Goal: Find specific page/section: Find specific page/section

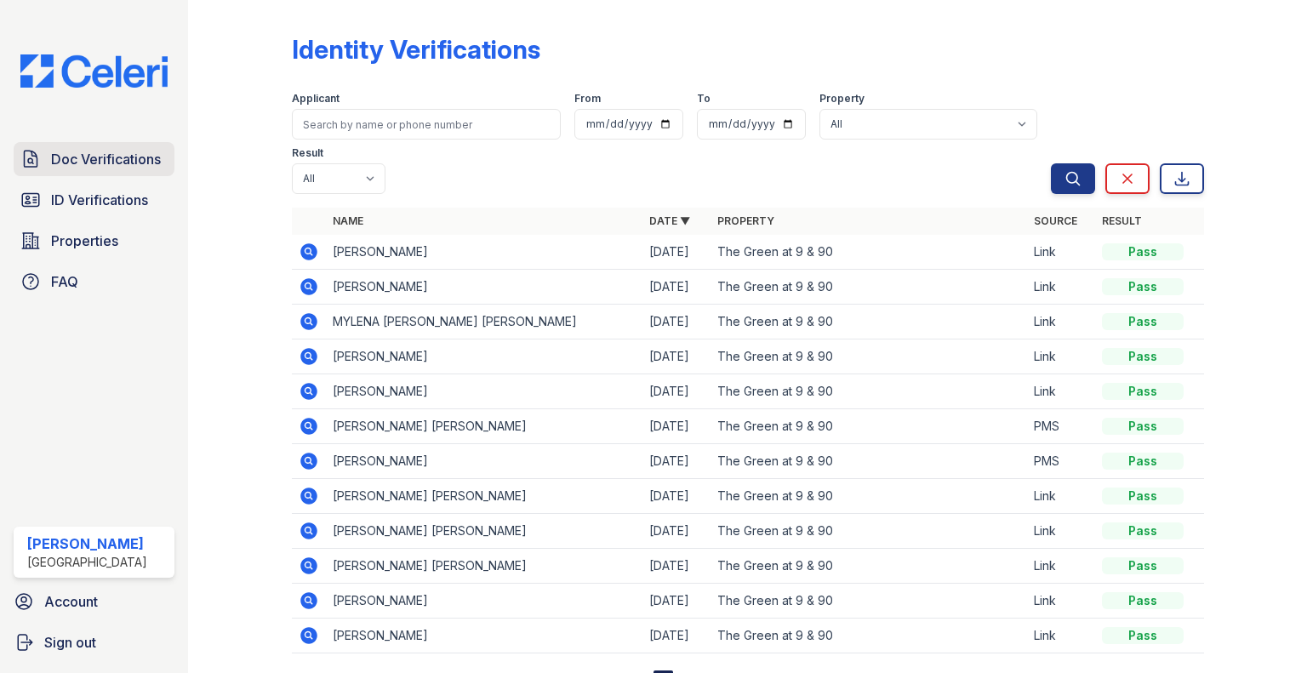
click at [85, 168] on span "Doc Verifications" at bounding box center [106, 159] width 110 height 20
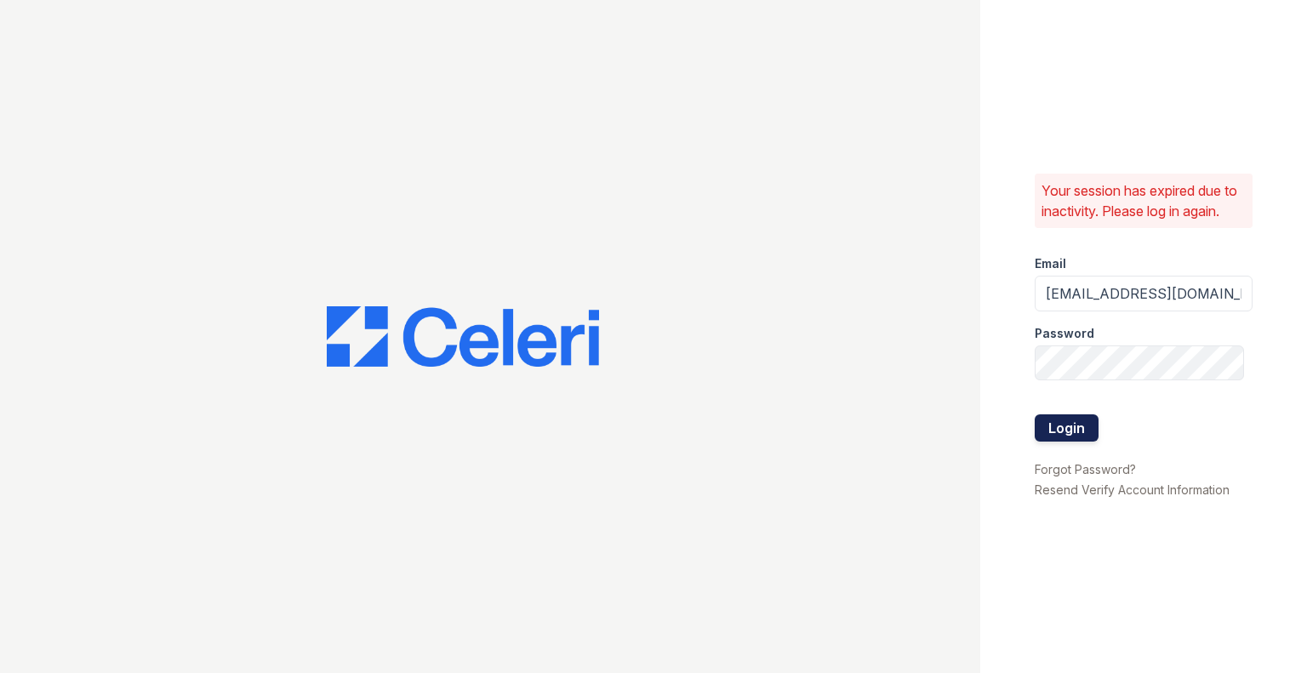
click at [1049, 416] on button "Login" at bounding box center [1067, 427] width 64 height 27
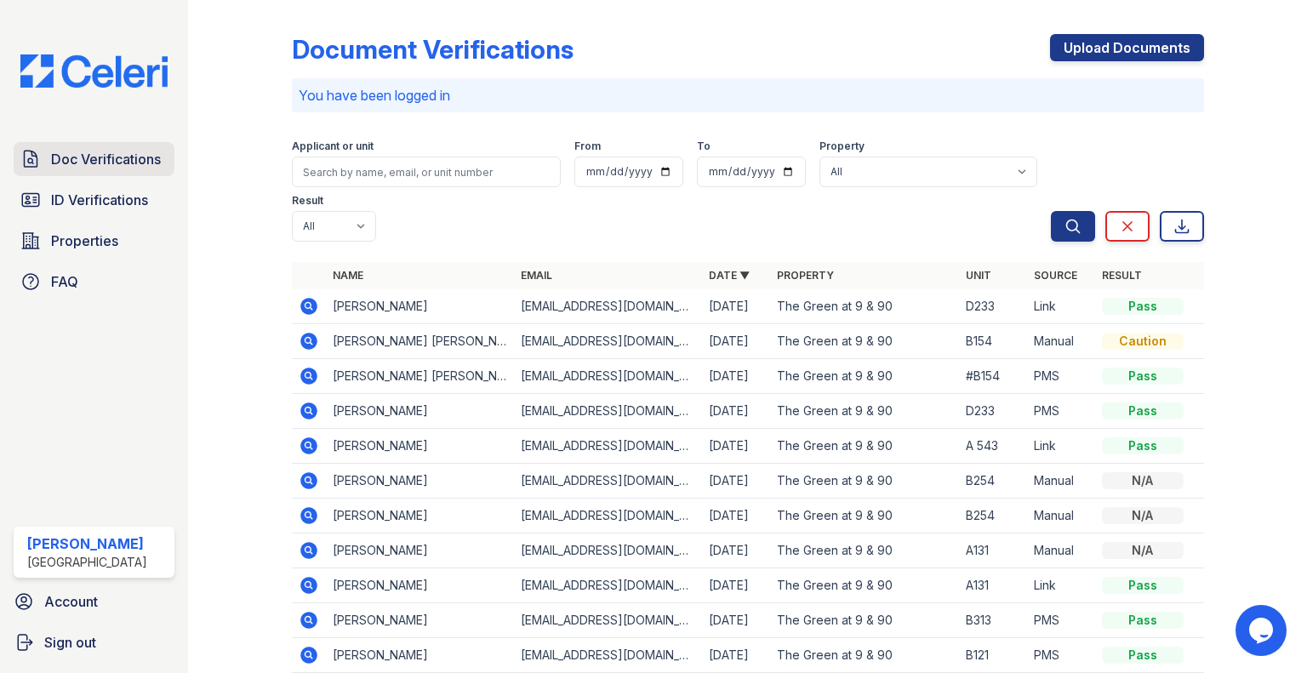
click at [143, 173] on link "Doc Verifications" at bounding box center [94, 159] width 161 height 34
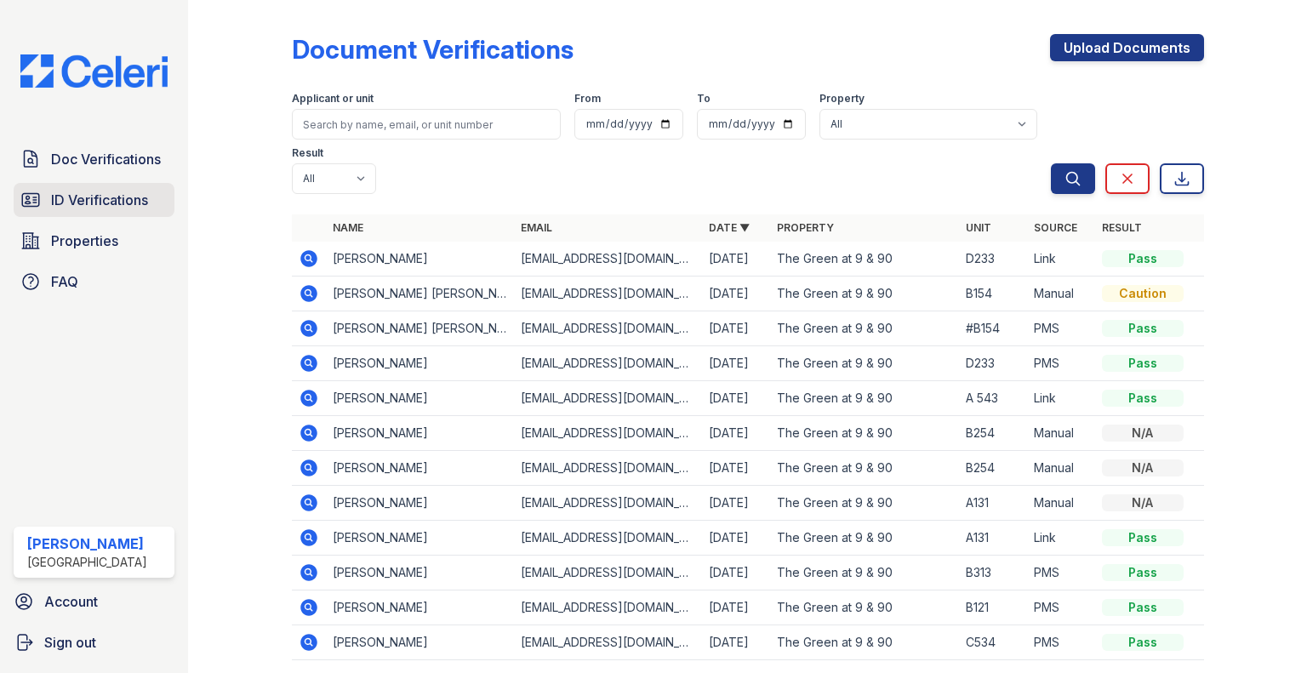
click at [114, 195] on span "ID Verifications" at bounding box center [99, 200] width 97 height 20
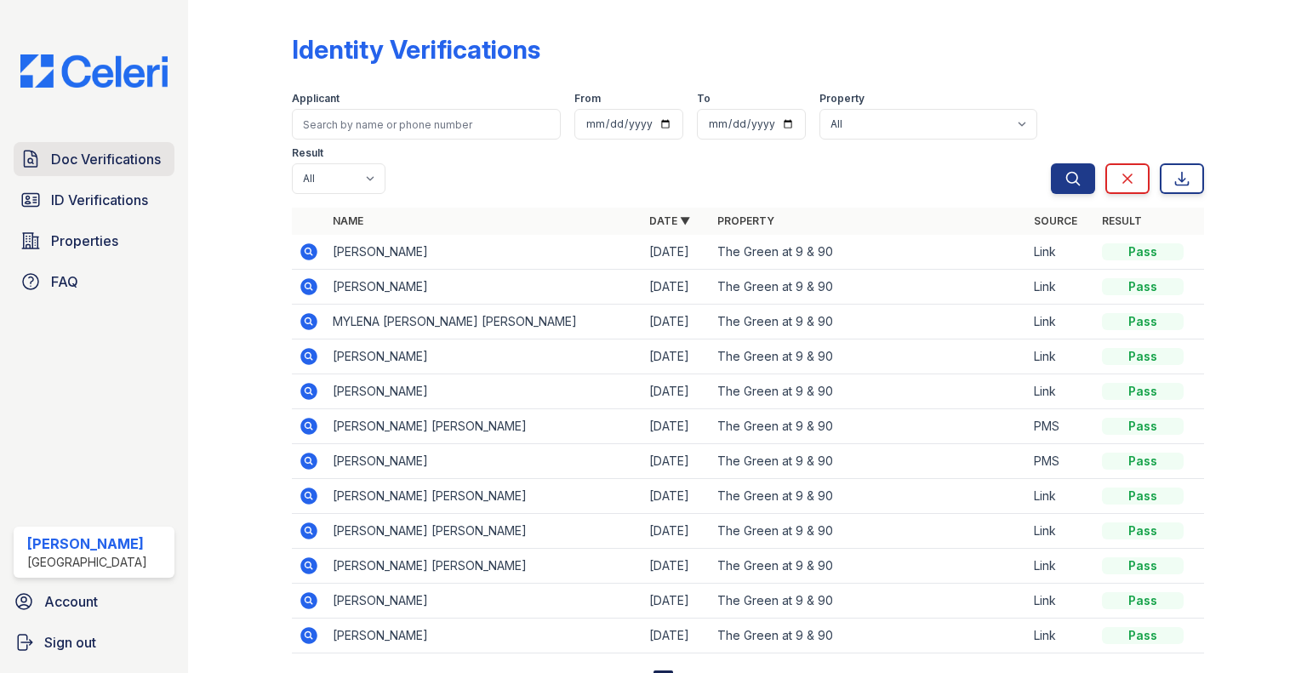
click at [129, 153] on span "Doc Verifications" at bounding box center [106, 159] width 110 height 20
